Goal: Task Accomplishment & Management: Manage account settings

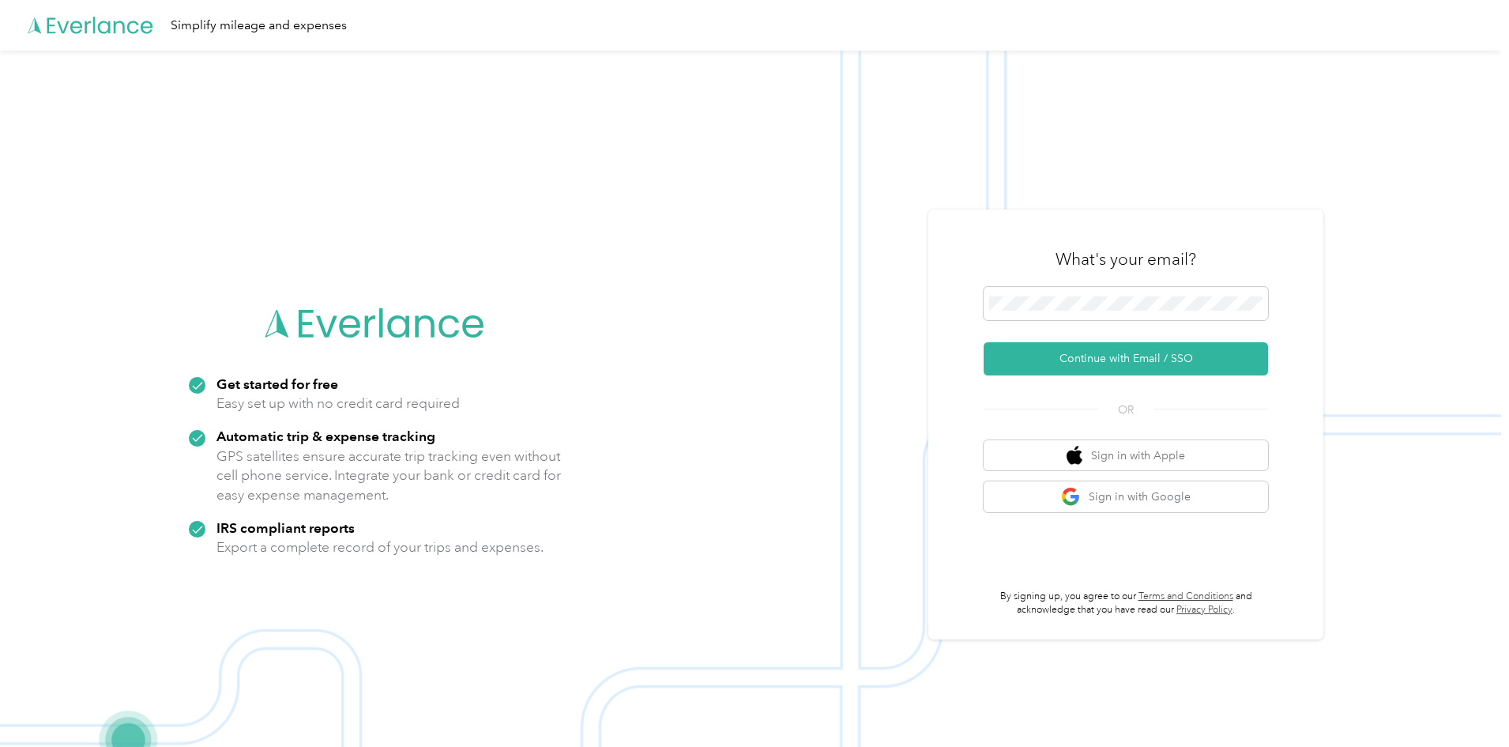
click at [62, 21] on icon at bounding box center [91, 25] width 126 height 91
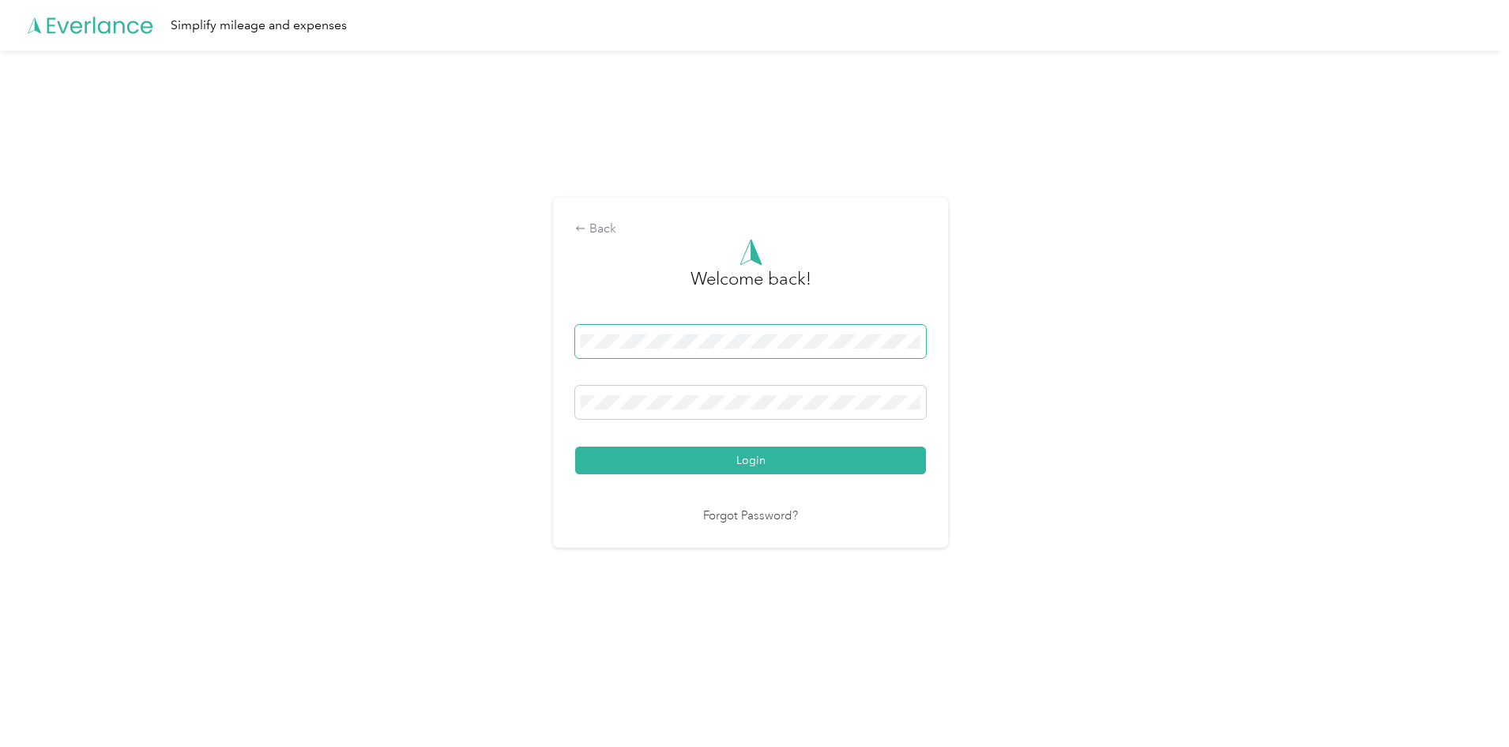
click at [684, 355] on span at bounding box center [750, 341] width 351 height 33
click at [575, 446] on button "Login" at bounding box center [750, 460] width 351 height 28
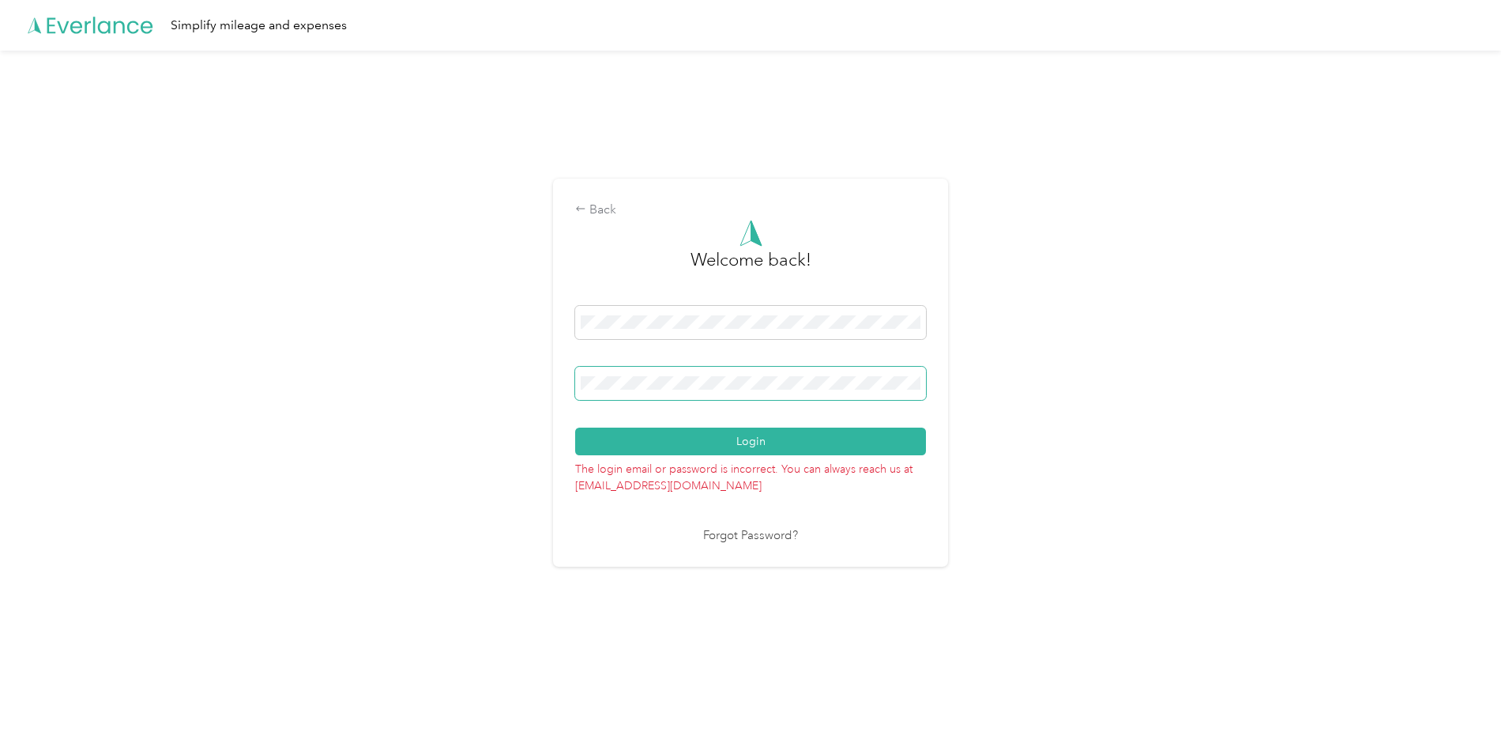
click at [524, 376] on div "Back Welcome back! Login The login email or password is incorrect. You can alwa…" at bounding box center [750, 379] width 1501 height 657
click at [606, 436] on button "Login" at bounding box center [750, 441] width 351 height 28
click at [770, 536] on link "Forgot Password?" at bounding box center [750, 536] width 95 height 18
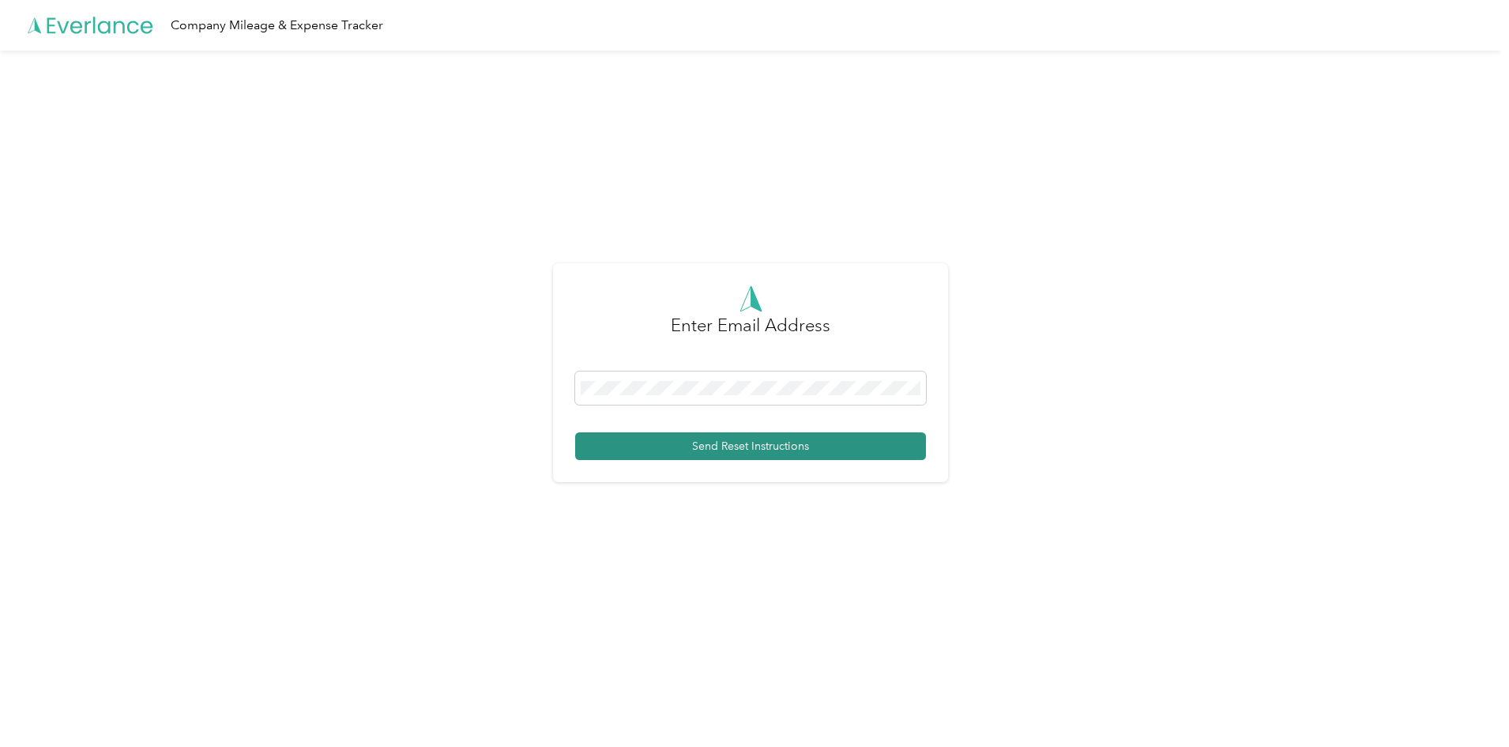
click at [737, 439] on button "Send Reset Instructions" at bounding box center [750, 446] width 351 height 28
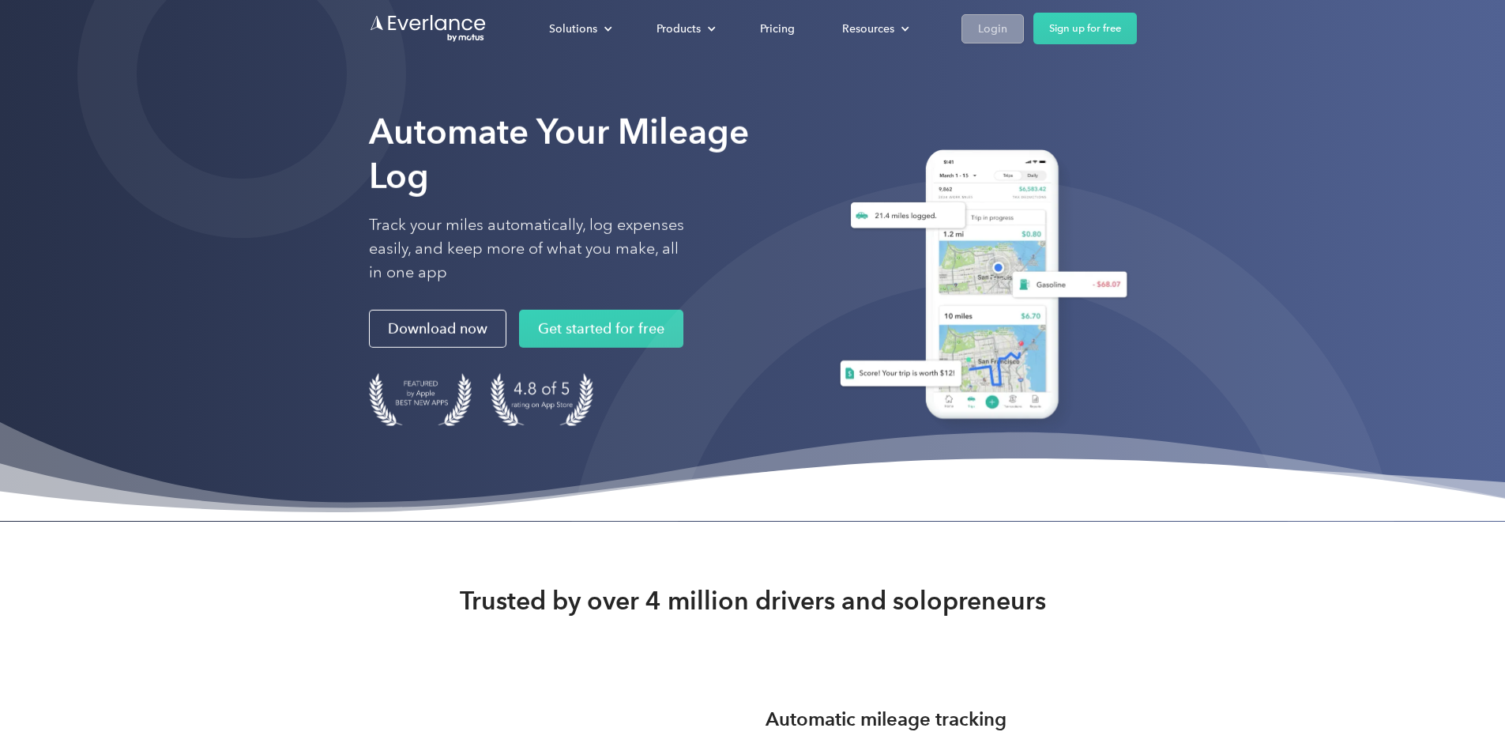
click at [1024, 41] on link "Login" at bounding box center [993, 28] width 62 height 29
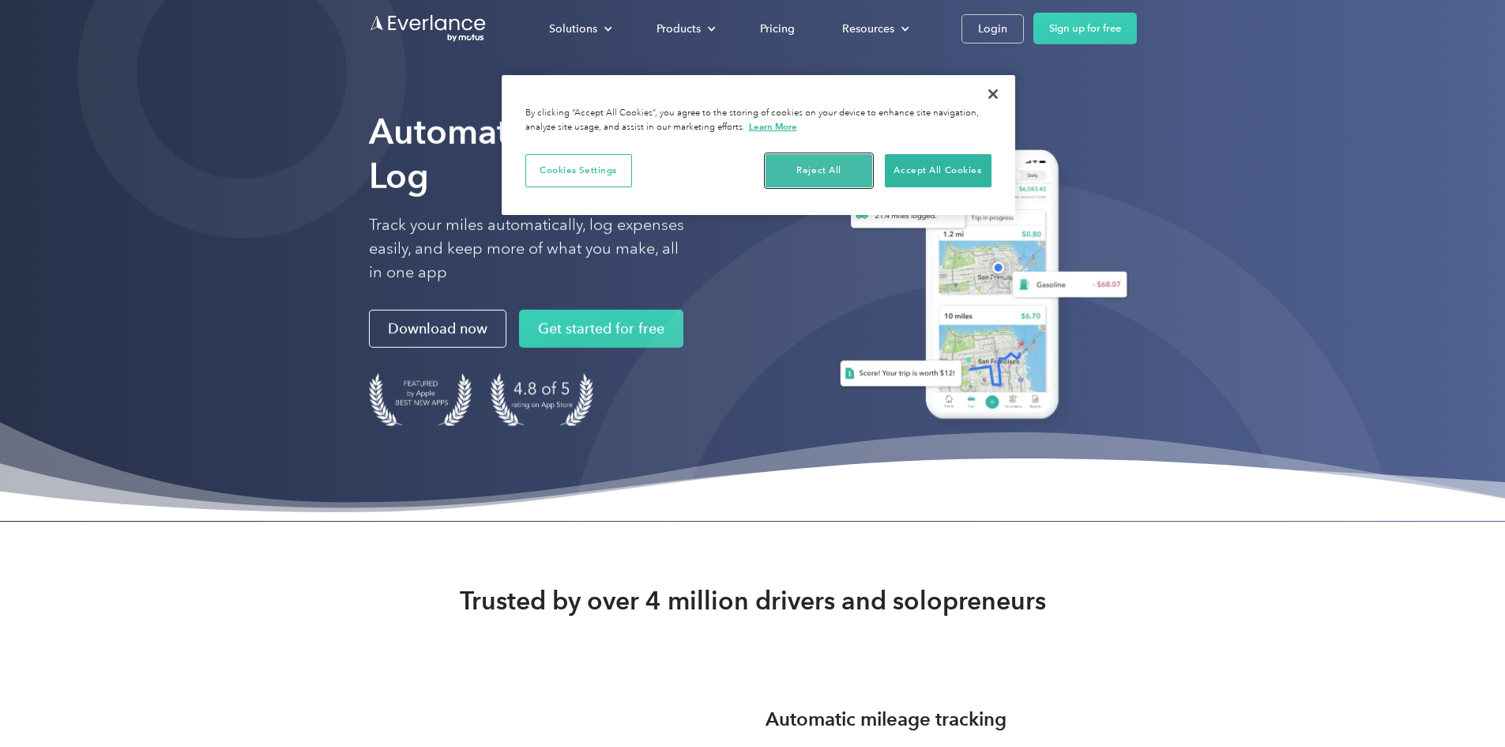
click at [799, 168] on button "Reject All" at bounding box center [819, 170] width 107 height 33
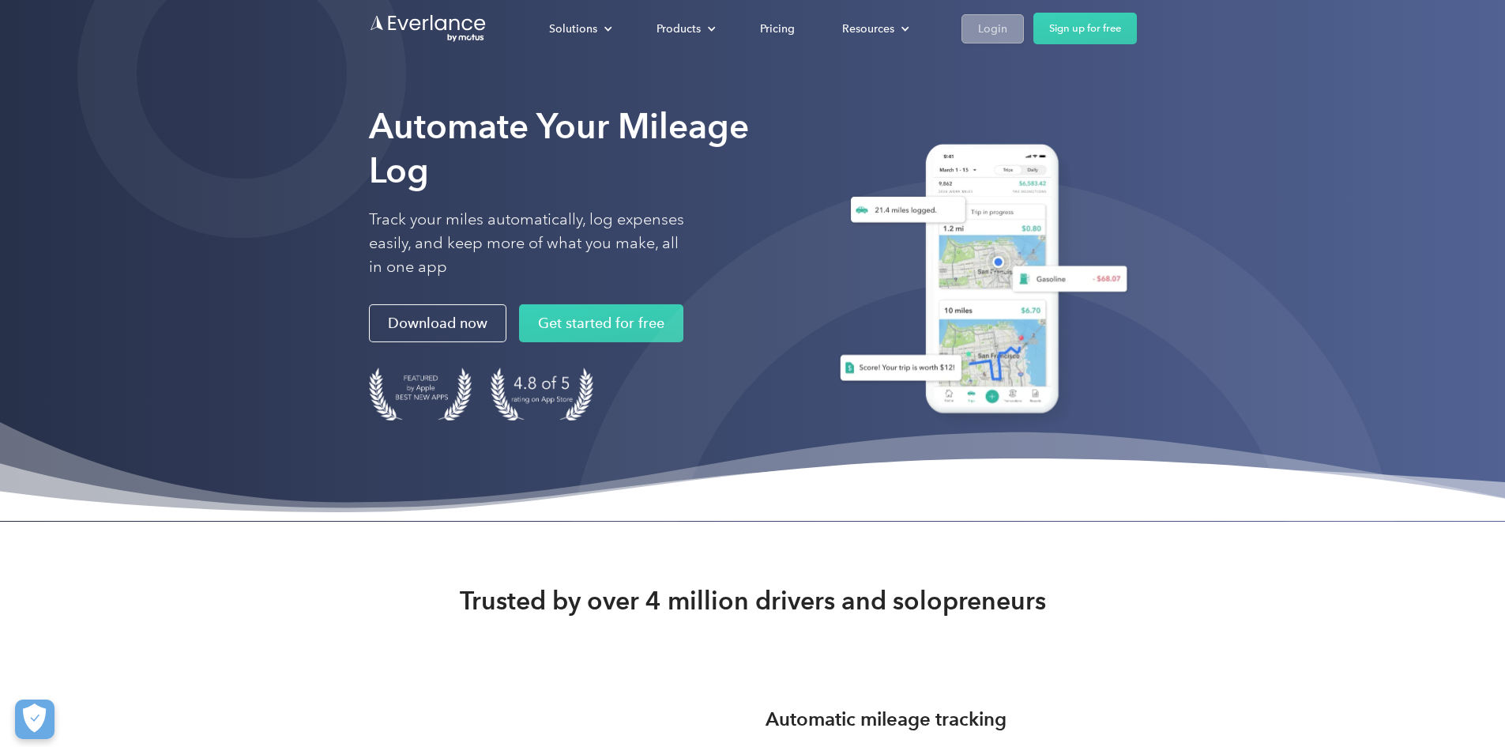
click at [1008, 29] on div "Login" at bounding box center [992, 29] width 29 height 20
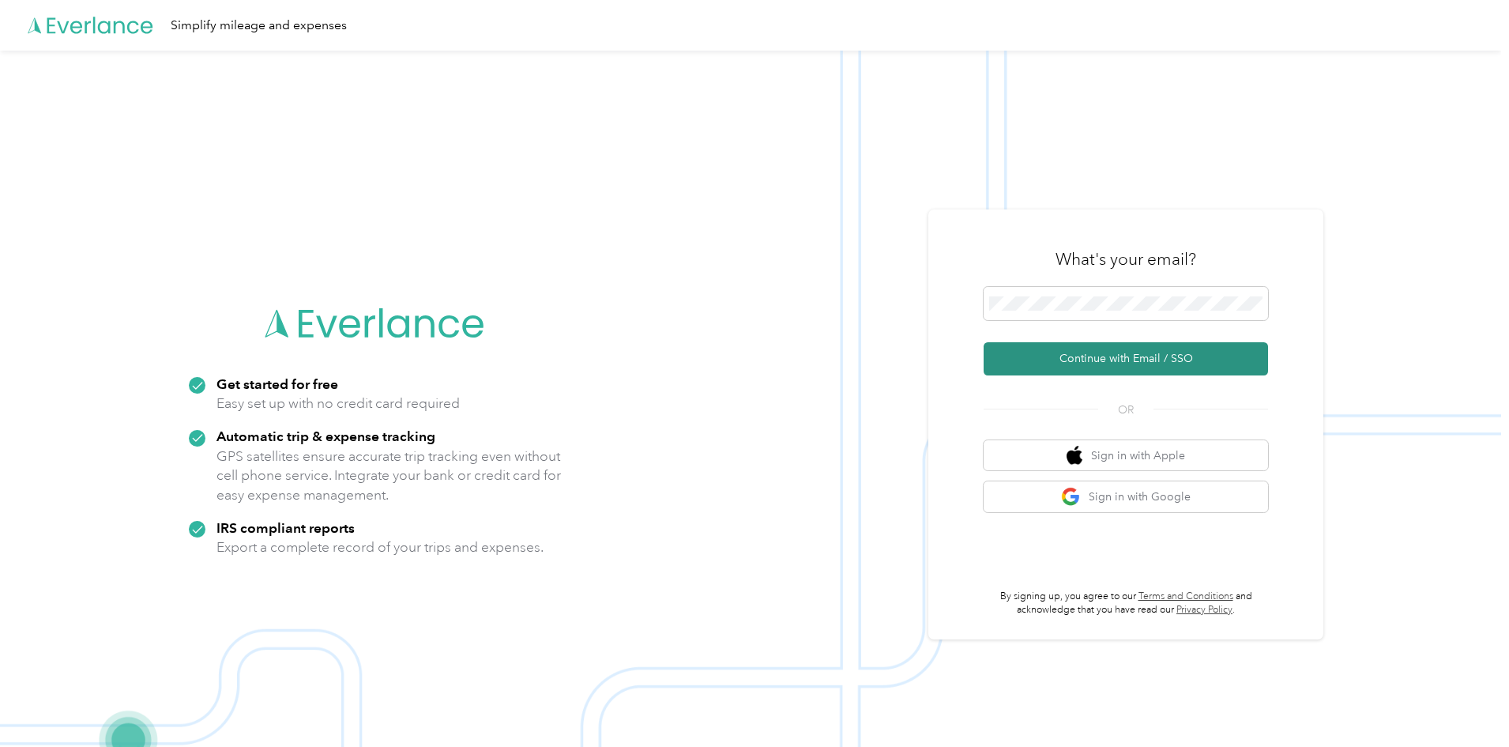
click at [1139, 351] on button "Continue with Email / SSO" at bounding box center [1126, 358] width 284 height 33
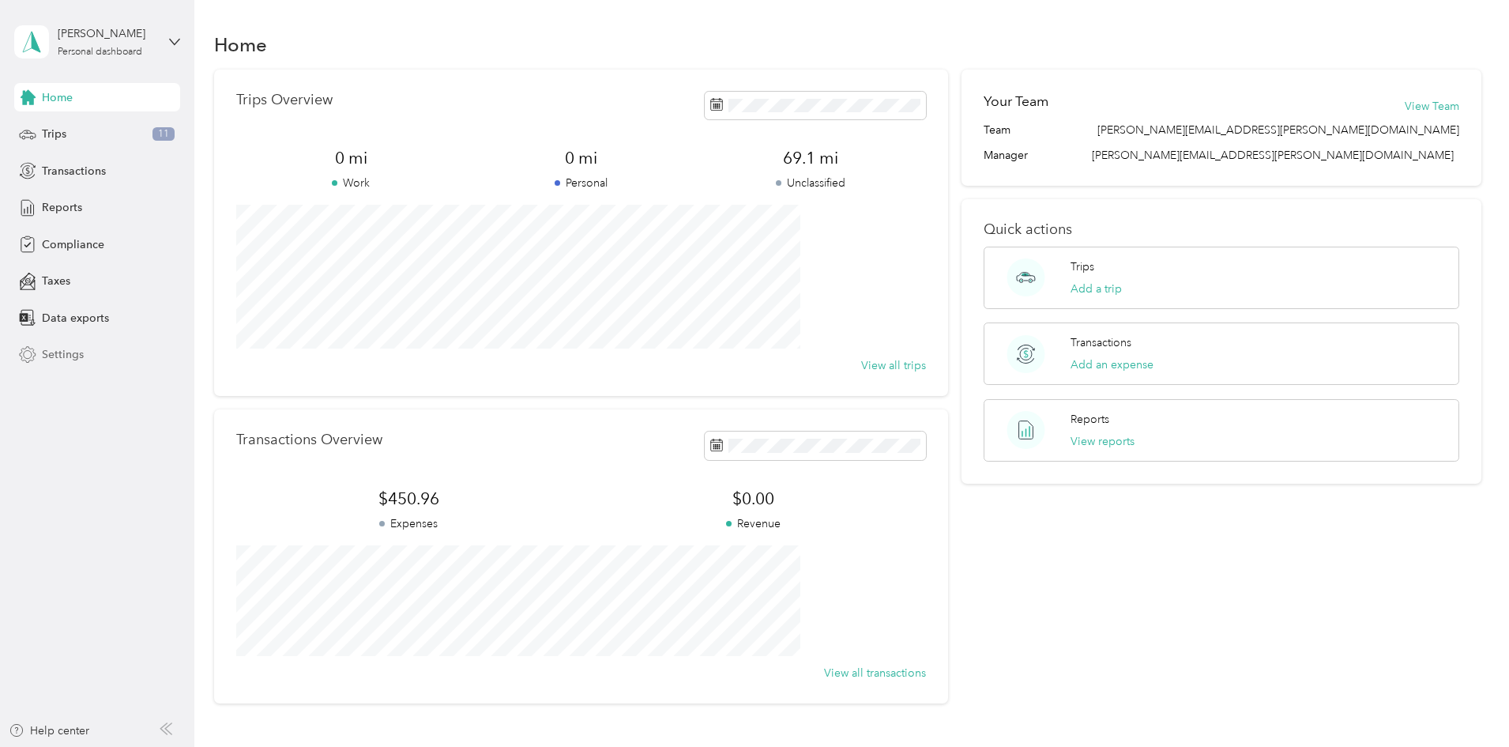
click at [67, 357] on span "Settings" at bounding box center [63, 354] width 42 height 17
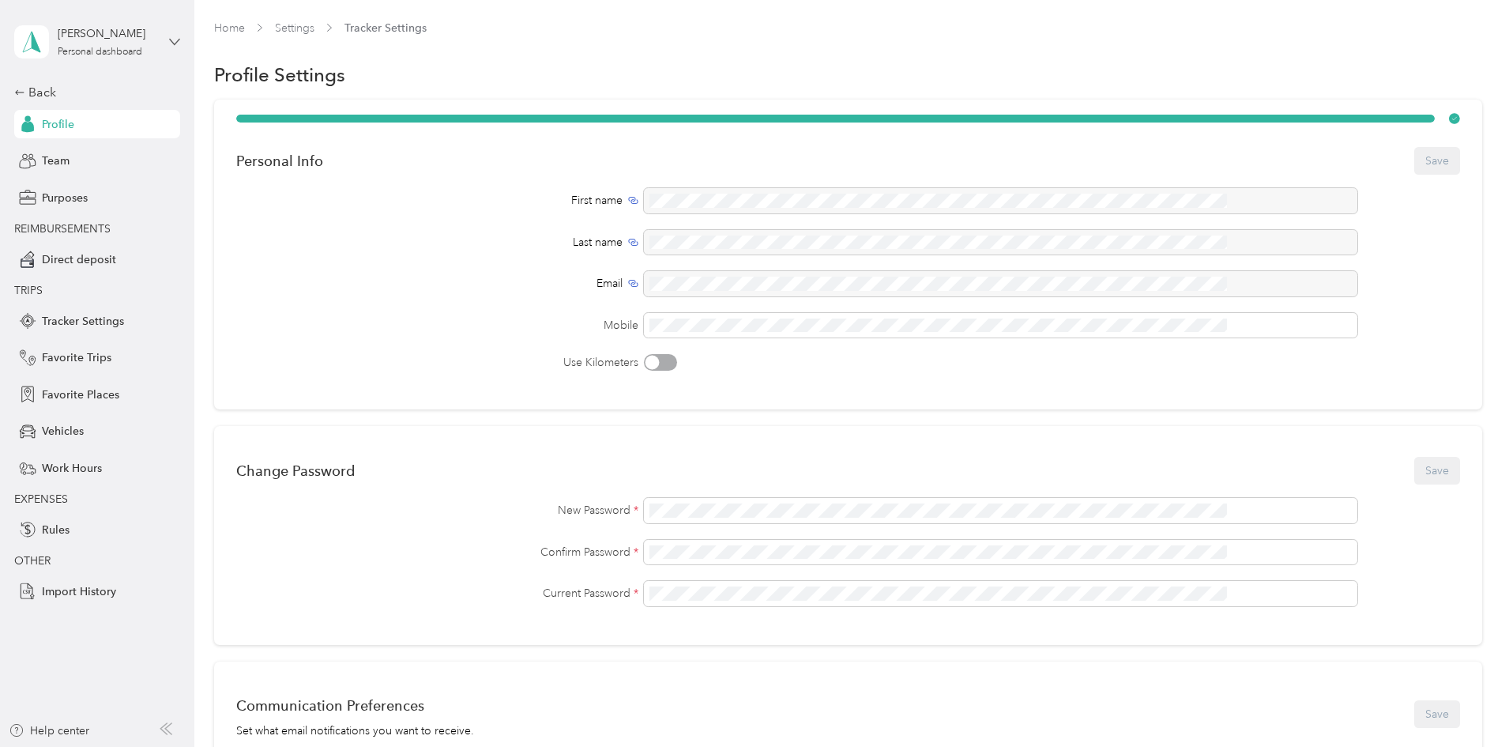
click at [179, 40] on icon at bounding box center [174, 42] width 9 height 6
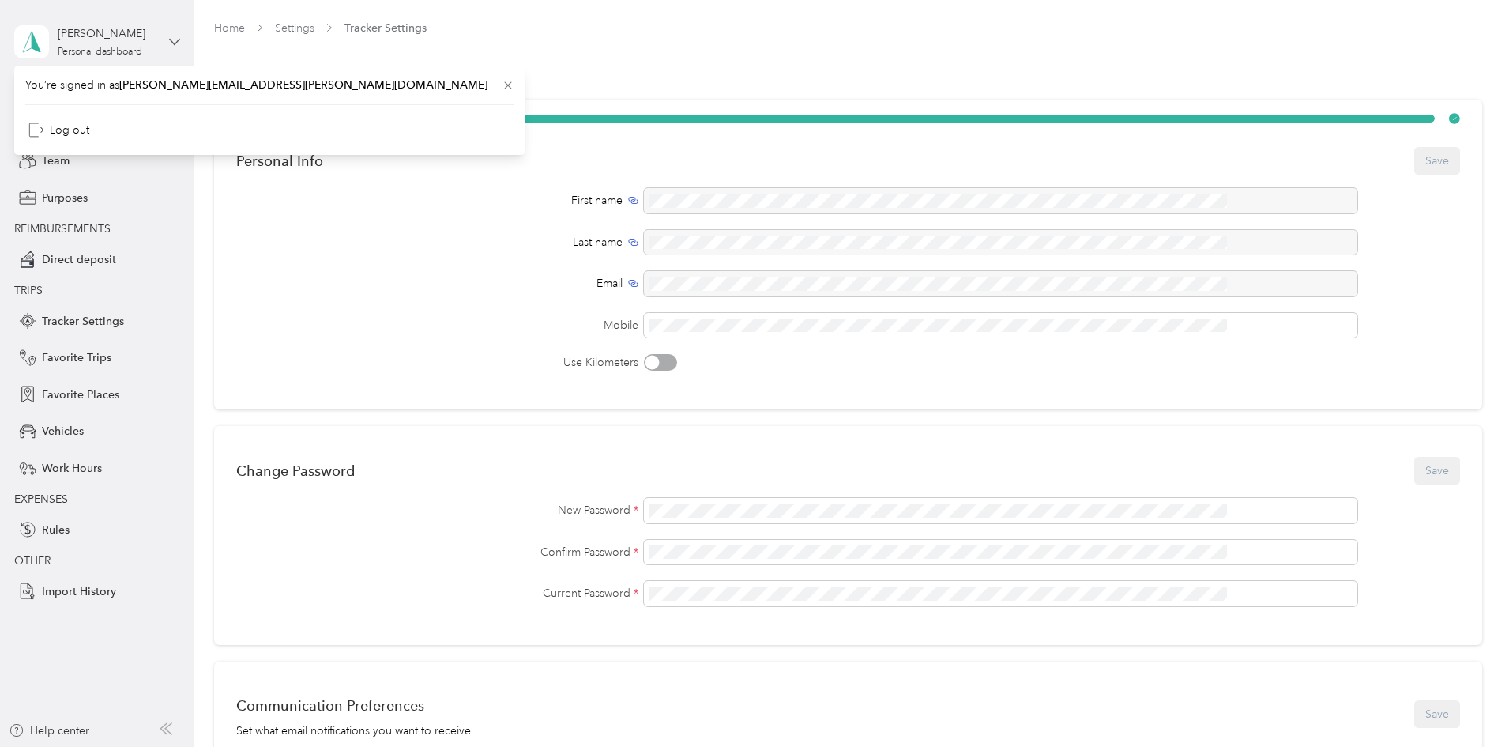
click at [179, 40] on icon at bounding box center [174, 42] width 9 height 6
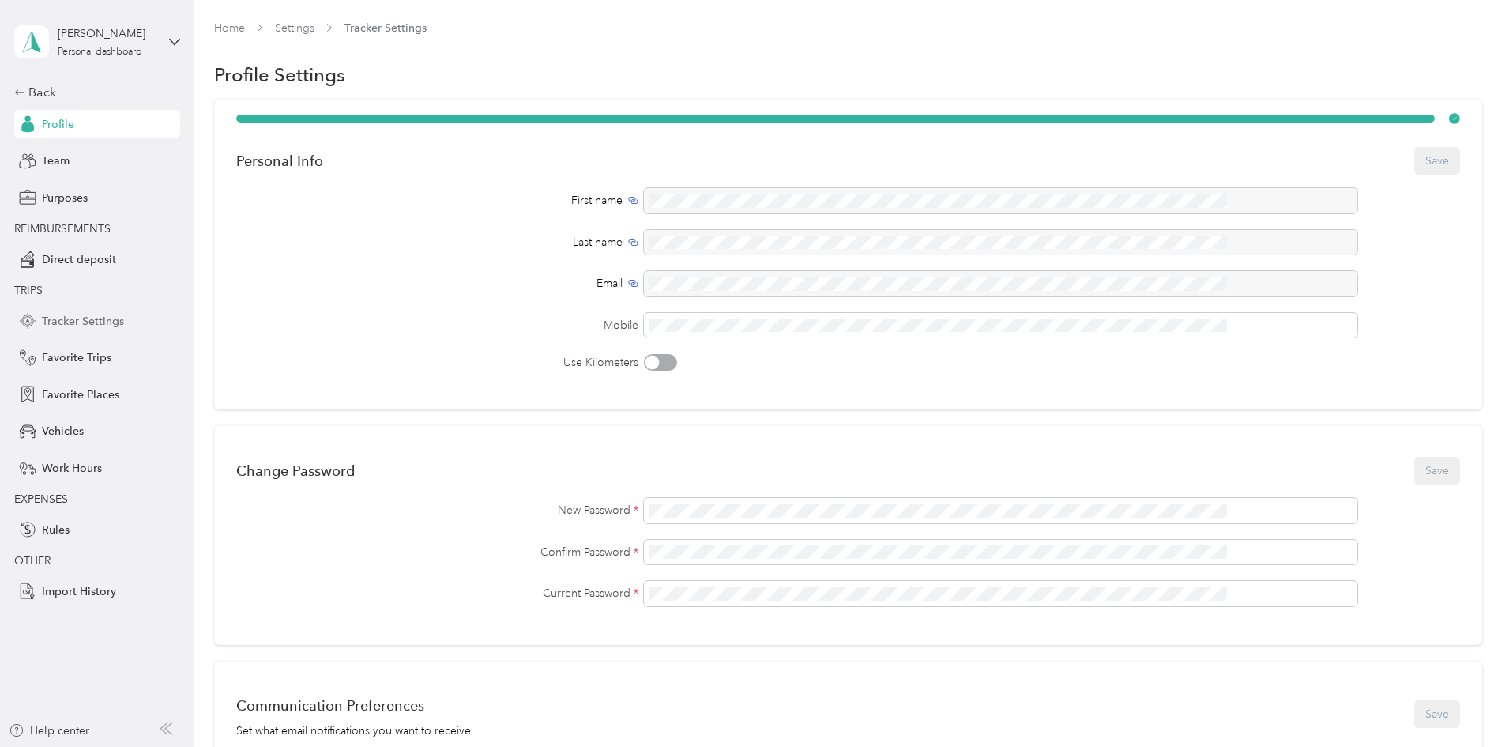
click at [85, 318] on span "Tracker Settings" at bounding box center [83, 321] width 82 height 17
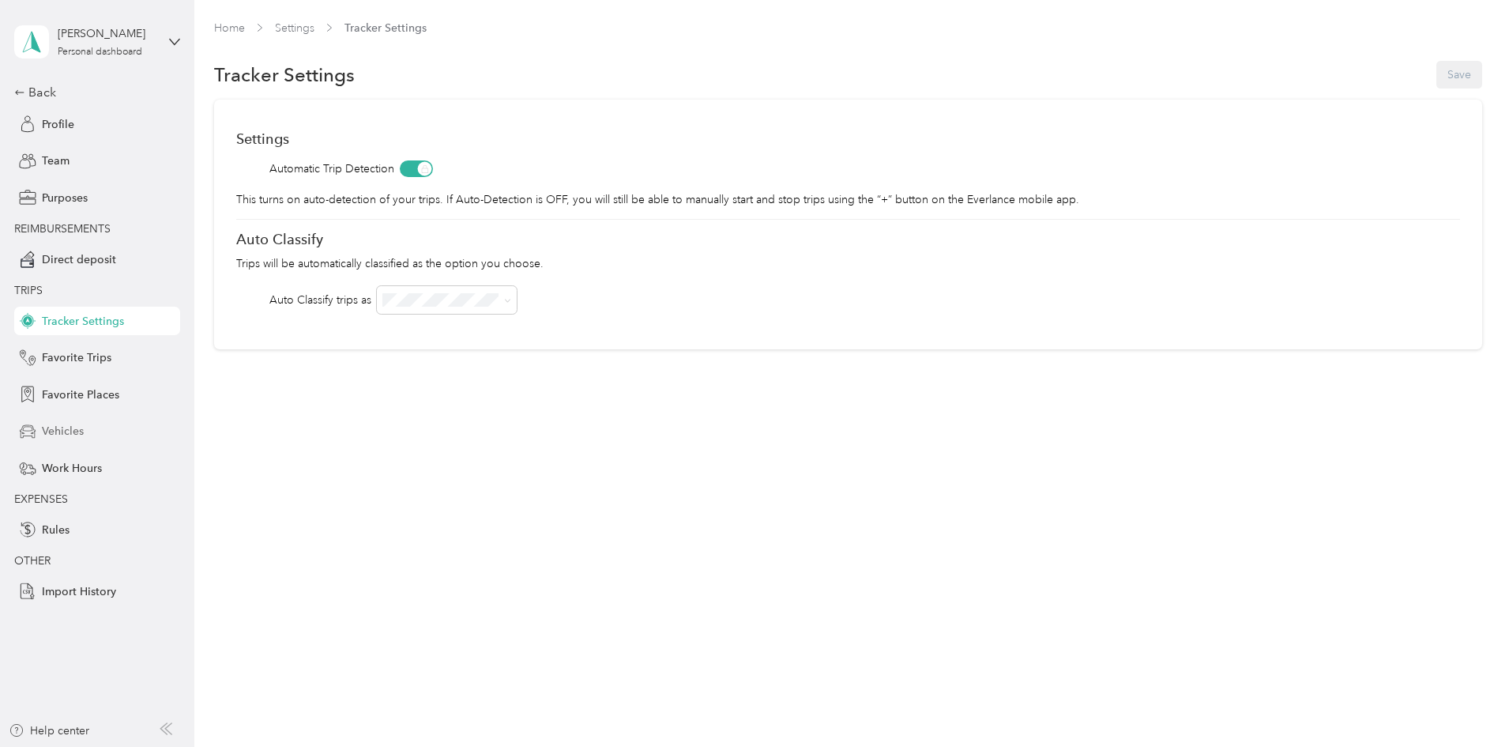
click at [74, 424] on span "Vehicles" at bounding box center [63, 431] width 42 height 17
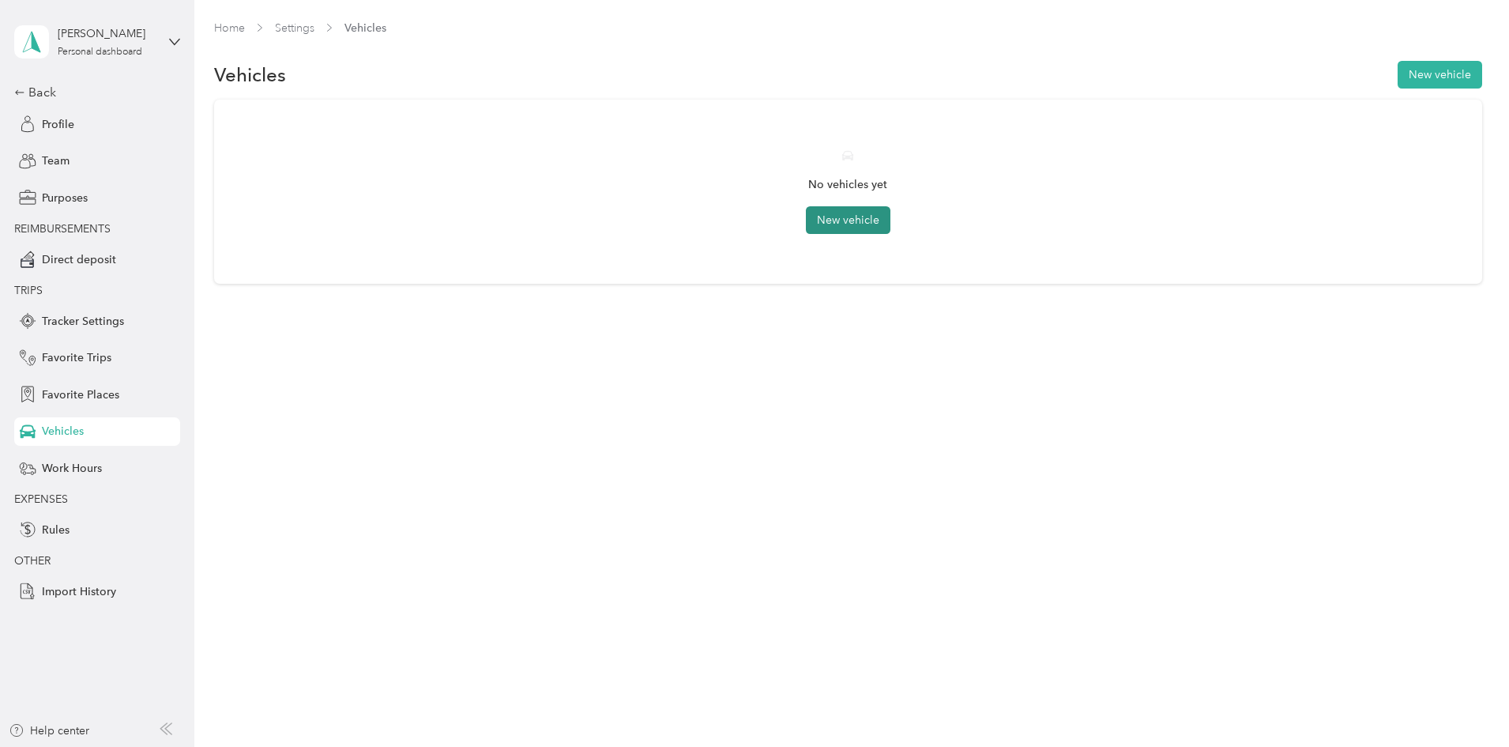
click at [744, 212] on button "New vehicle" at bounding box center [848, 220] width 85 height 28
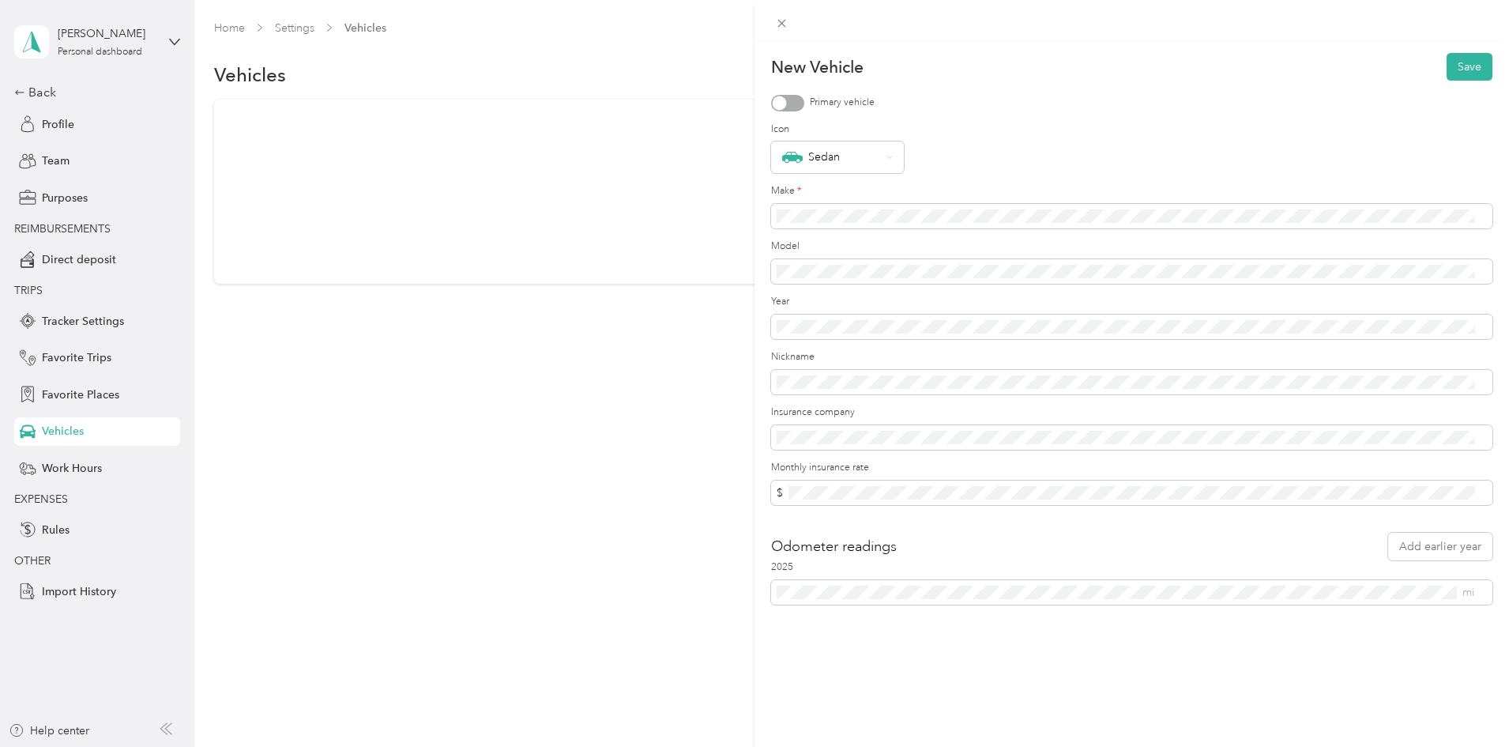
click at [744, 107] on div at bounding box center [787, 103] width 33 height 17
click at [744, 334] on span at bounding box center [1131, 327] width 721 height 25
click at [744, 507] on form "New Vehicle Save Primary vehicle Icon Sedan Make * Model Year Nickname Insuranc…" at bounding box center [1131, 329] width 721 height 552
click at [743, 515] on div "New Vehicle Save Primary vehicle Icon Sedan Make * Model Year Nickname Insuranc…" at bounding box center [754, 373] width 1509 height 747
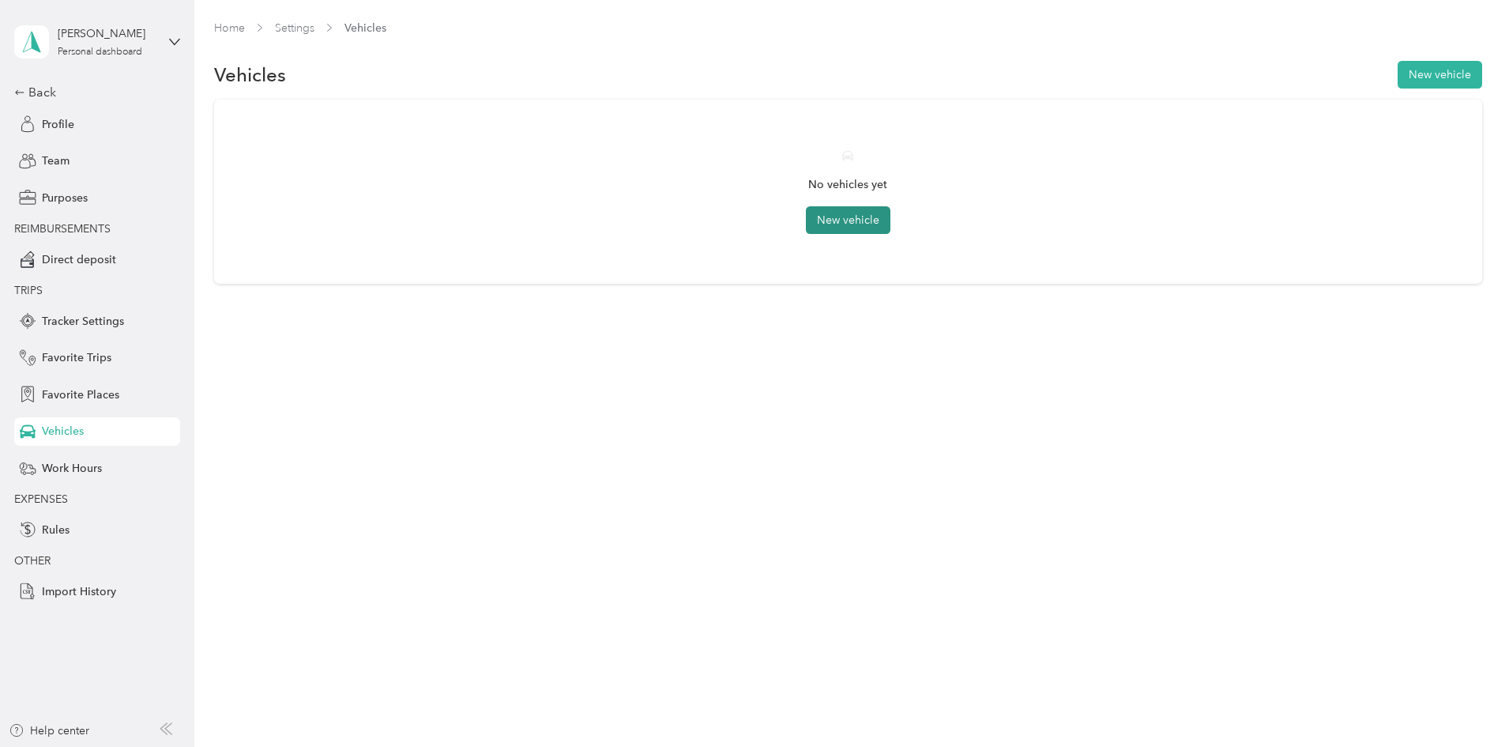
click at [744, 229] on button "New vehicle" at bounding box center [848, 220] width 85 height 28
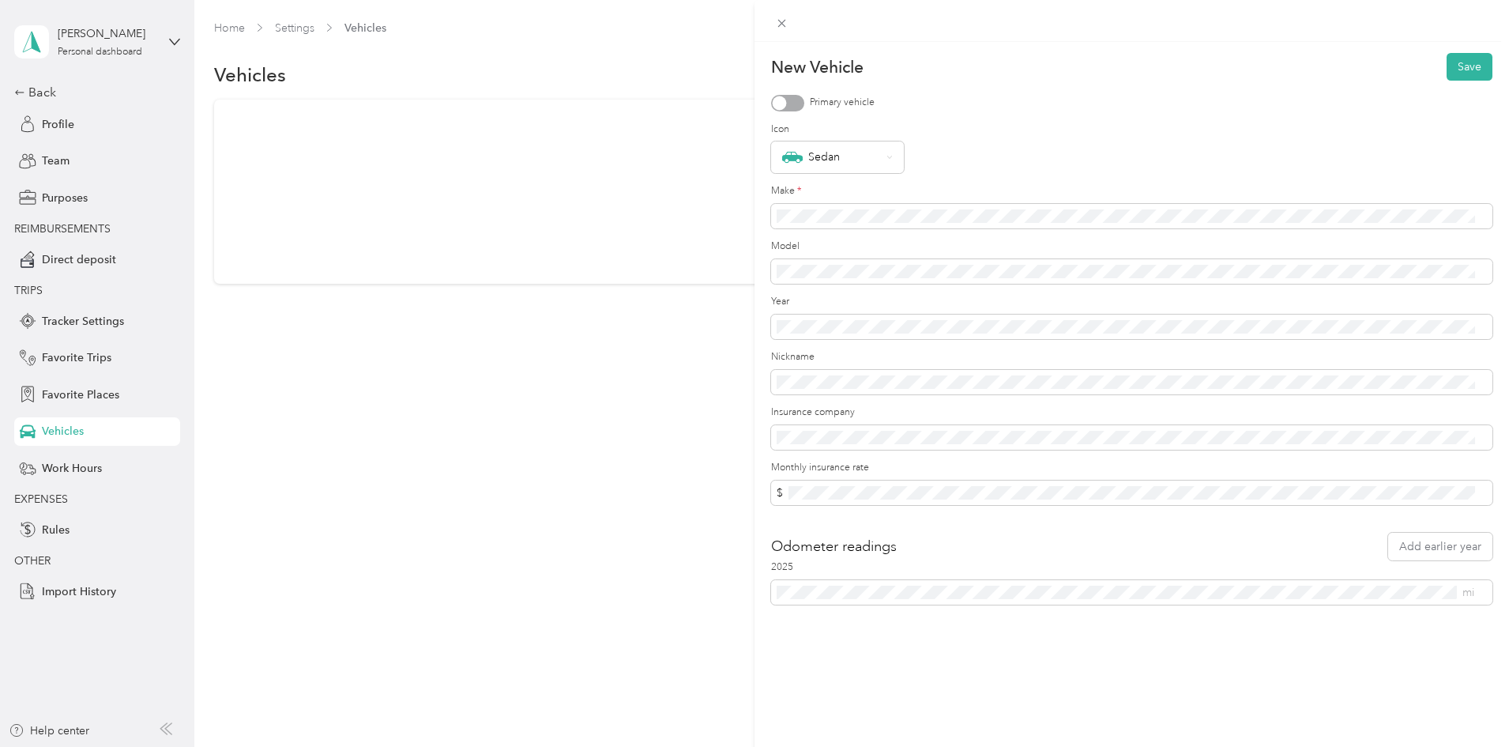
click at [744, 103] on div at bounding box center [787, 103] width 33 height 17
click at [744, 484] on span "$" at bounding box center [1131, 492] width 721 height 25
click at [744, 583] on span "mi" at bounding box center [1131, 592] width 721 height 25
click at [744, 602] on div "New Vehicle Save Primary vehicle Icon Sedan Make * Model Year Nickname Insuranc…" at bounding box center [1132, 415] width 755 height 747
click at [744, 70] on button "Save" at bounding box center [1470, 67] width 46 height 28
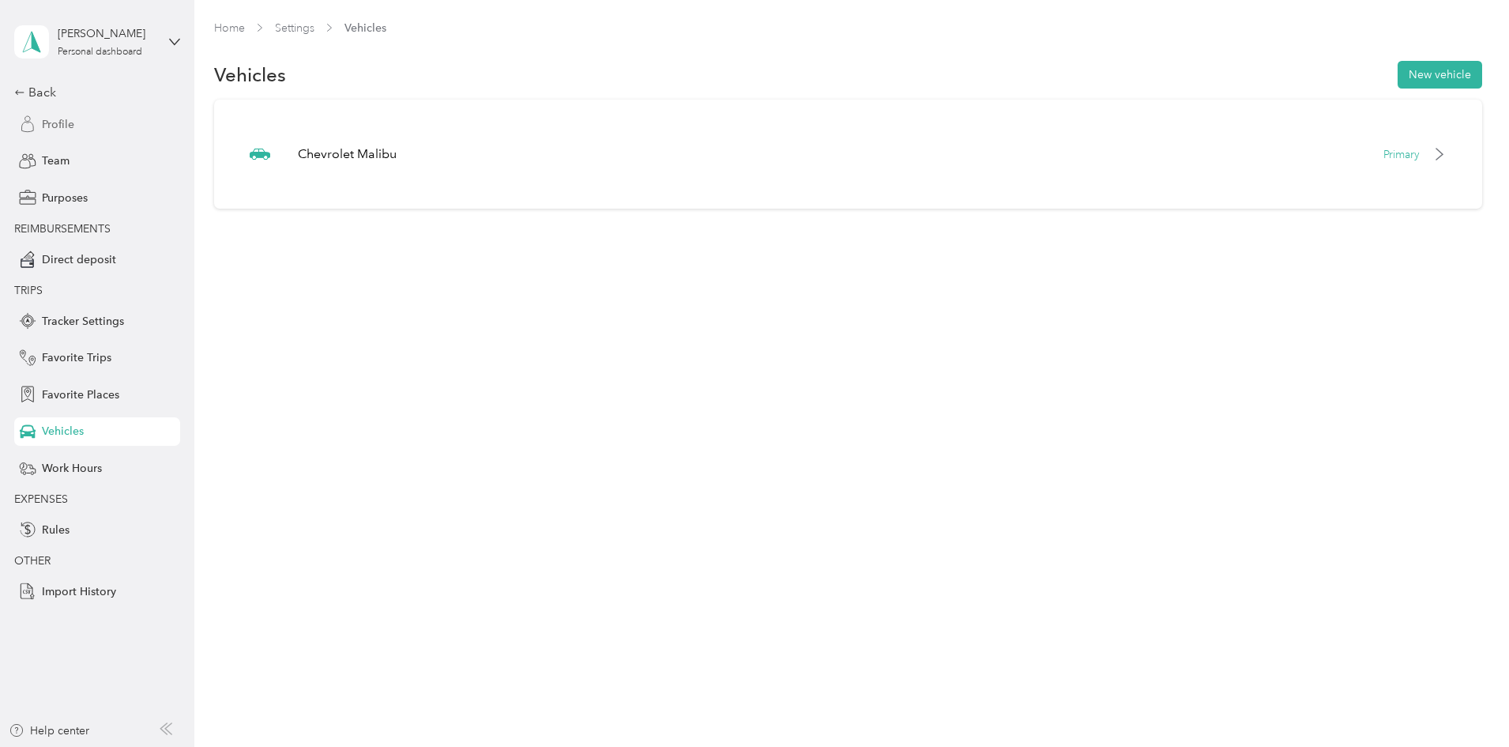
click at [66, 121] on span "Profile" at bounding box center [58, 124] width 32 height 17
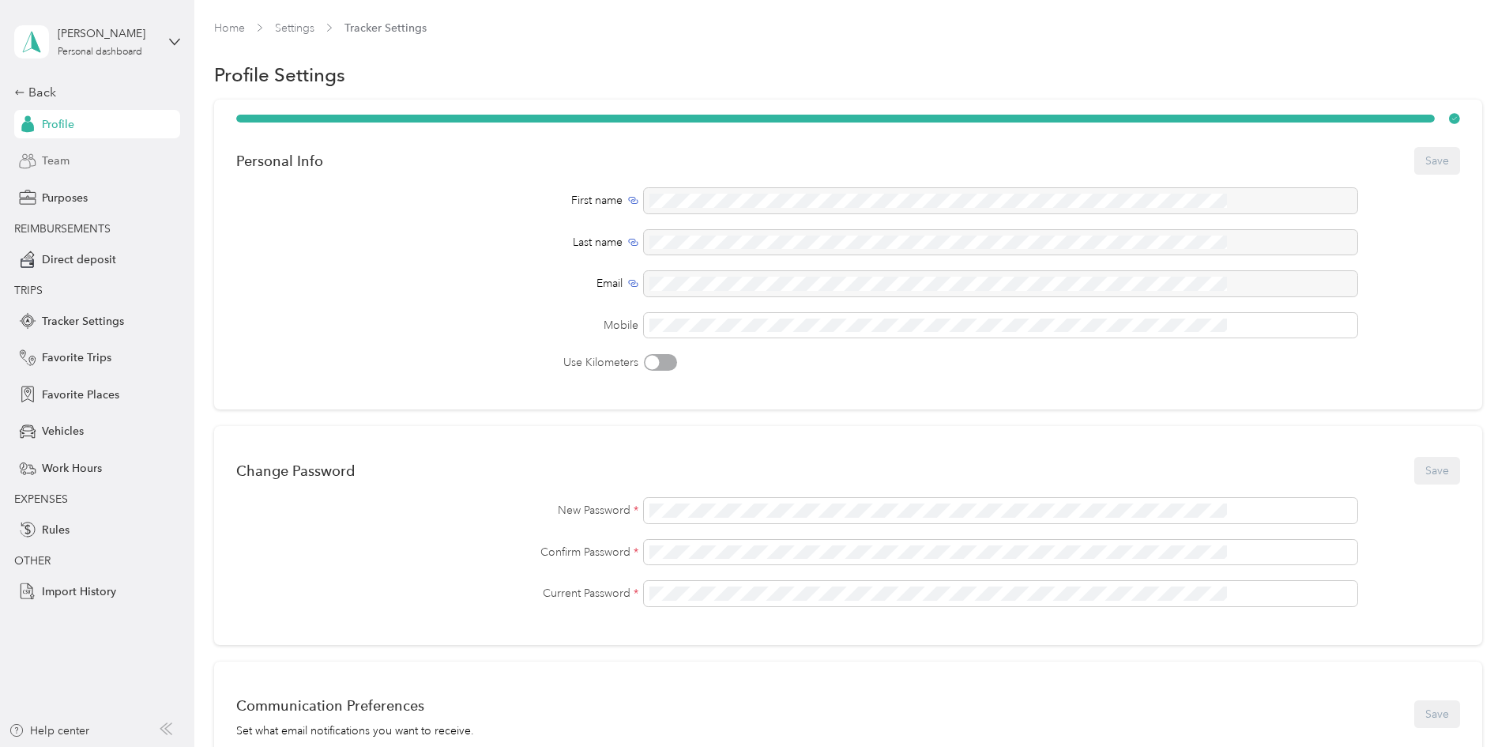
click at [100, 160] on div "Team" at bounding box center [97, 161] width 166 height 28
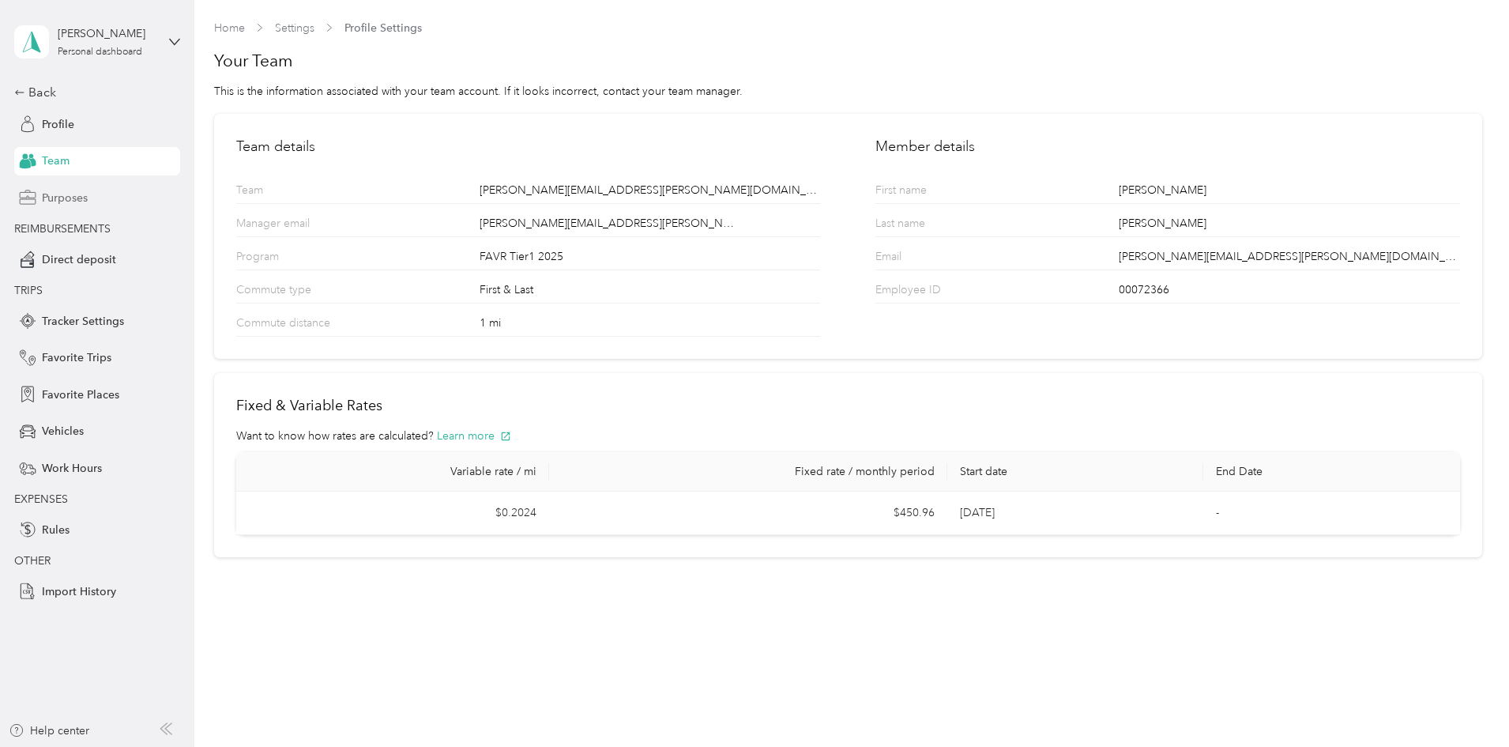
click at [85, 198] on span "Purposes" at bounding box center [65, 198] width 46 height 17
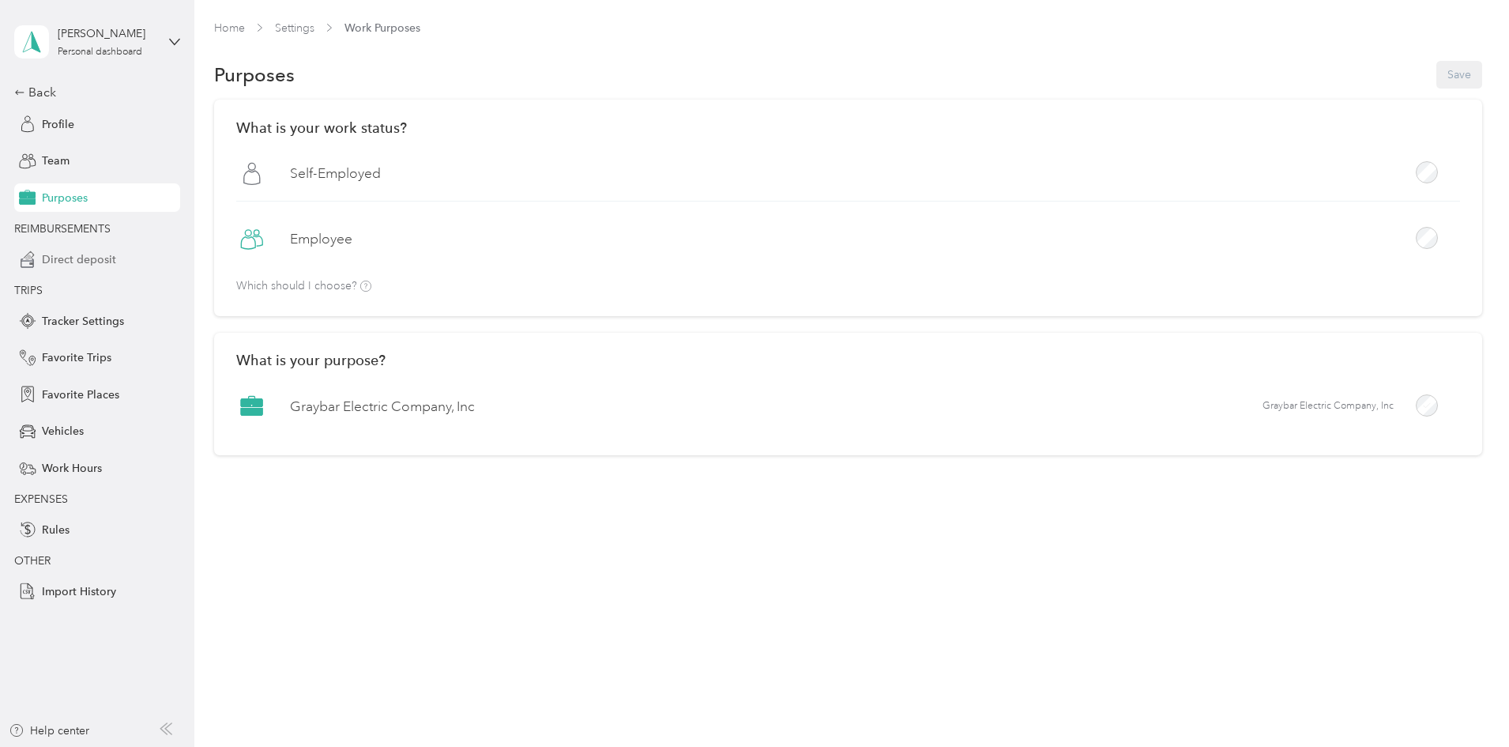
click at [109, 256] on span "Direct deposit" at bounding box center [79, 259] width 74 height 17
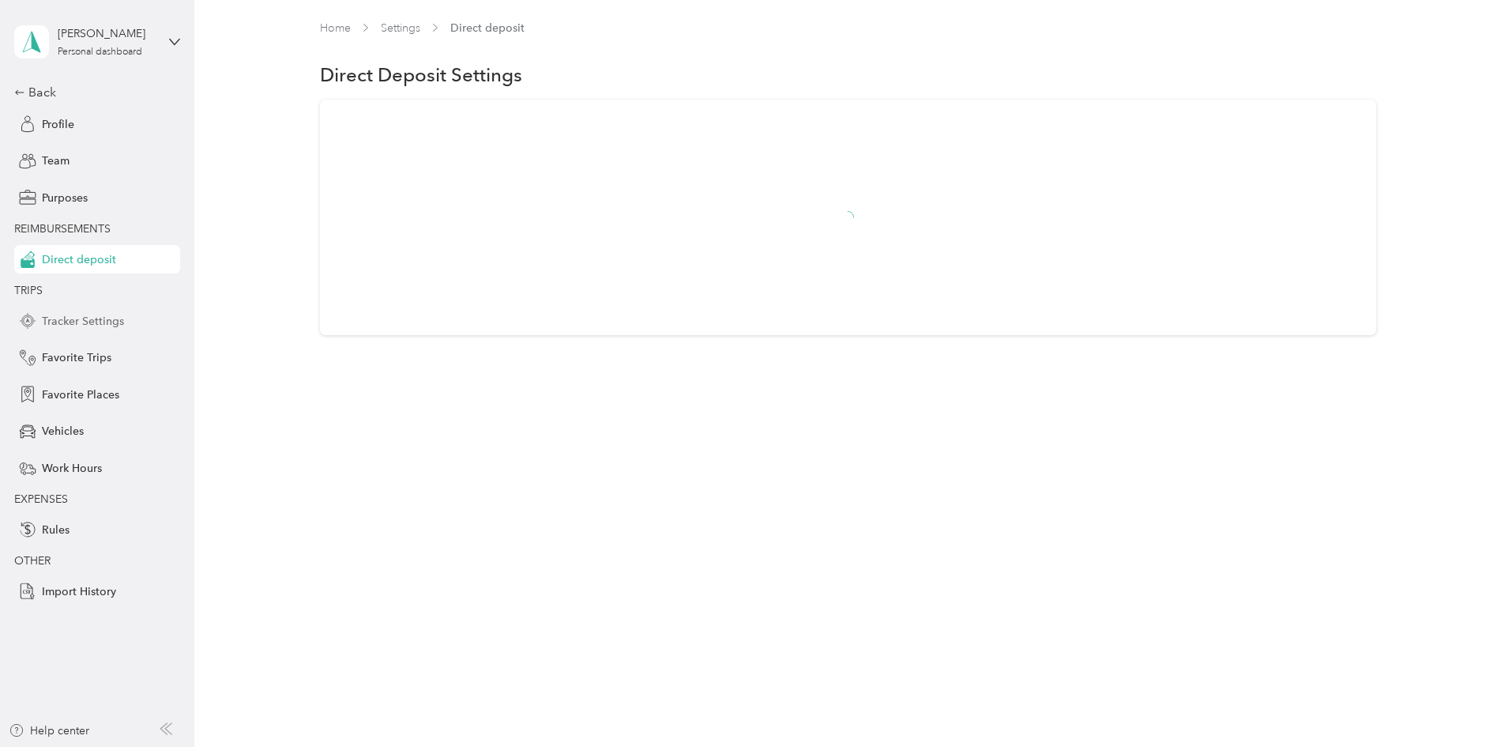
click at [85, 314] on span "Tracker Settings" at bounding box center [83, 321] width 82 height 17
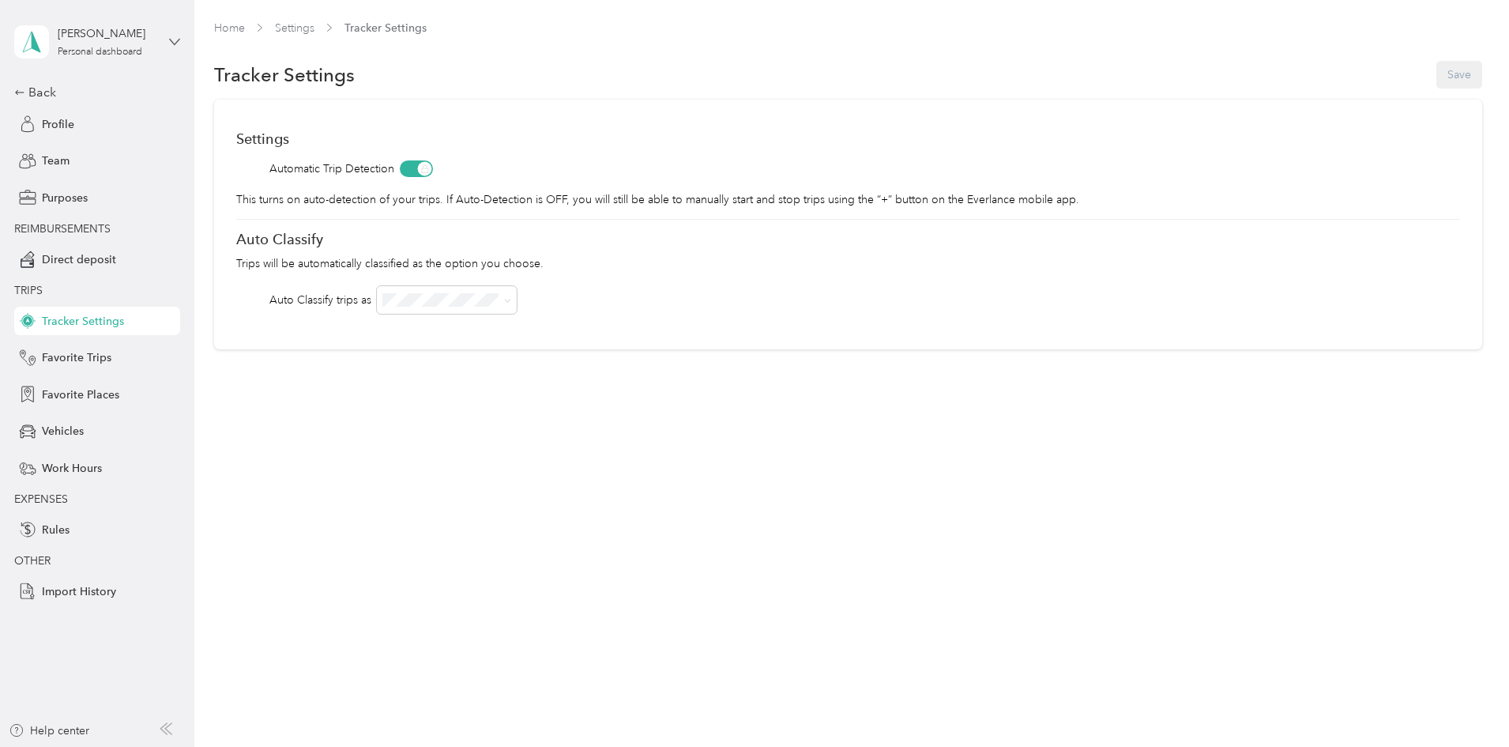
click at [174, 39] on icon at bounding box center [174, 41] width 11 height 11
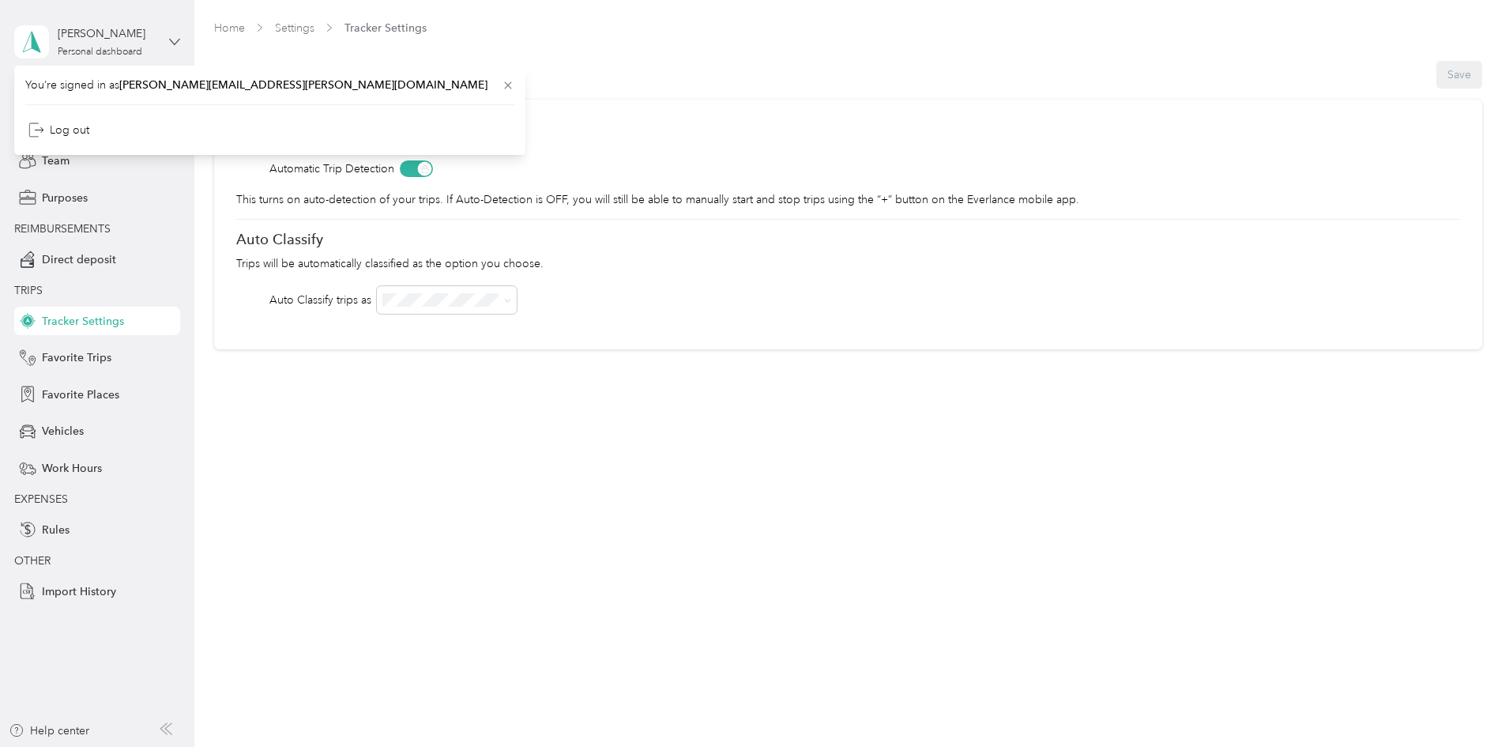
click at [174, 39] on icon at bounding box center [174, 41] width 11 height 11
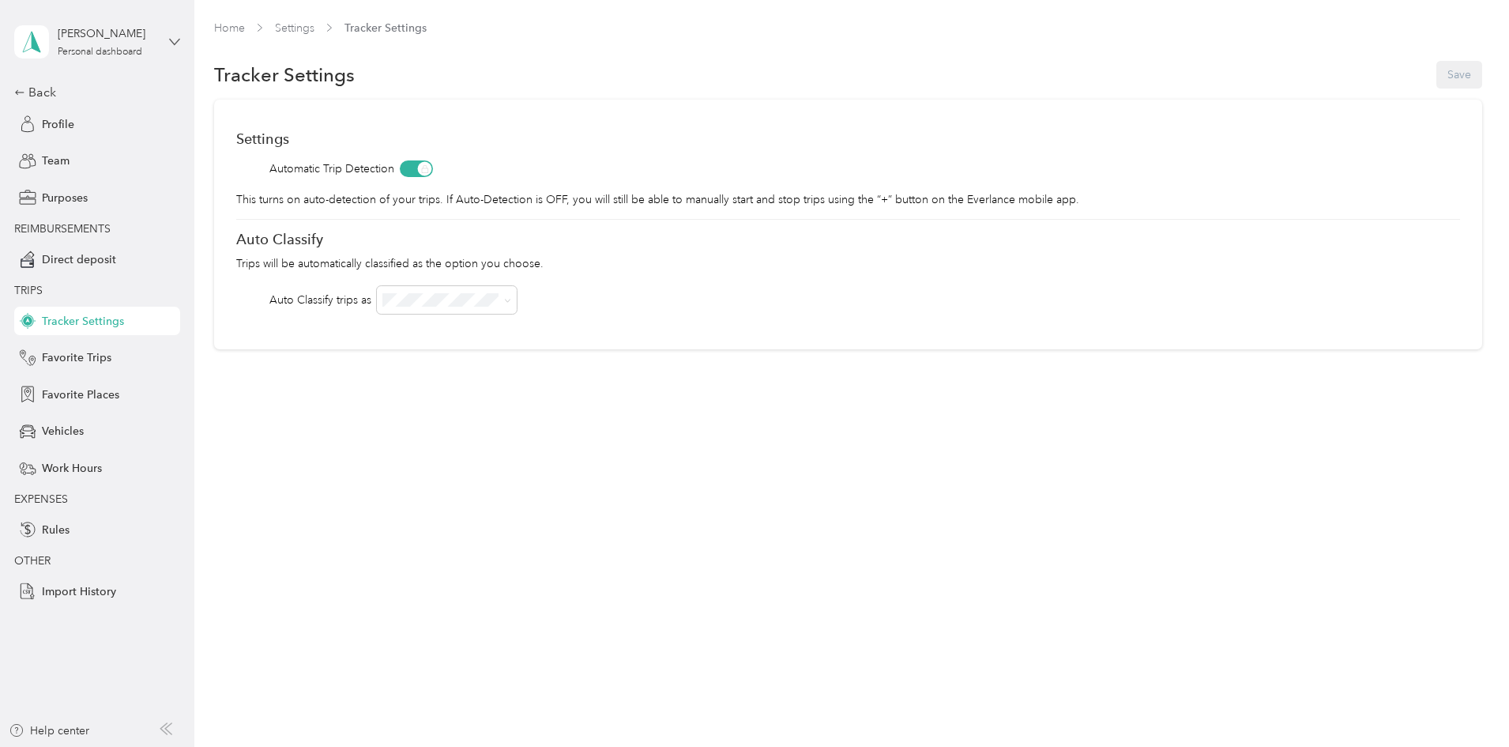
click at [174, 39] on icon at bounding box center [174, 41] width 11 height 11
click at [71, 126] on div "Log out" at bounding box center [58, 125] width 61 height 17
